Goal: Task Accomplishment & Management: Manage account settings

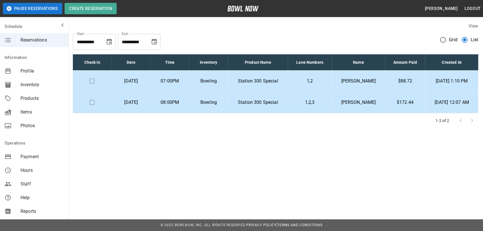
click at [22, 9] on button "Pause Reservations" at bounding box center [32, 8] width 59 height 11
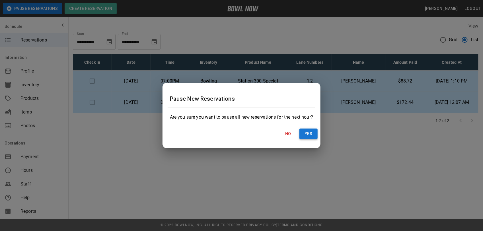
click at [305, 137] on button "Yes" at bounding box center [308, 134] width 18 height 11
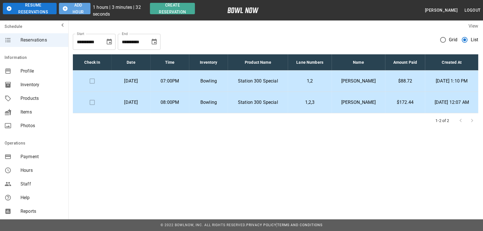
click at [76, 14] on button "Add Hour" at bounding box center [75, 8] width 32 height 11
click at [75, 11] on button "Add Hour" at bounding box center [75, 8] width 32 height 11
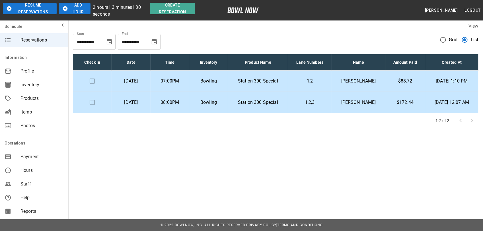
click at [75, 11] on button "Add Hour" at bounding box center [75, 8] width 32 height 11
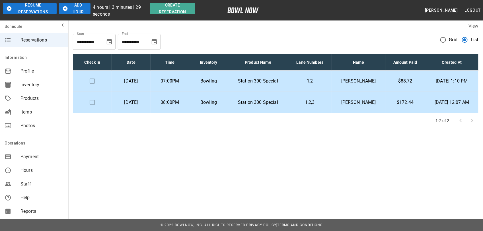
click at [75, 11] on button "Add Hour" at bounding box center [75, 8] width 32 height 11
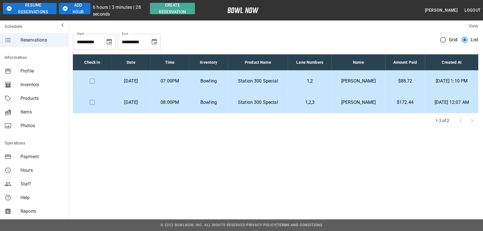
click at [75, 11] on button "Add Hour" at bounding box center [75, 8] width 32 height 11
click at [274, 179] on div "**********" at bounding box center [241, 115] width 483 height 231
